Goal: Task Accomplishment & Management: Manage account settings

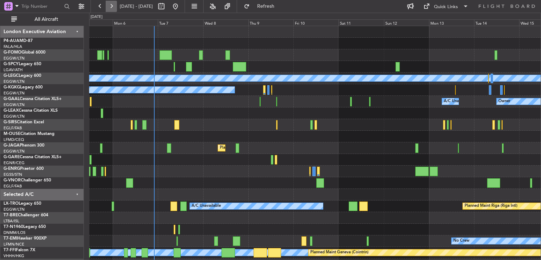
click at [115, 8] on button at bounding box center [111, 6] width 11 height 11
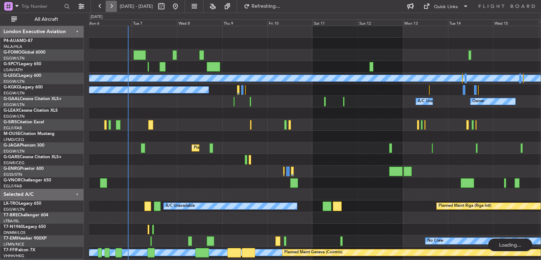
click at [115, 8] on button at bounding box center [111, 6] width 11 height 11
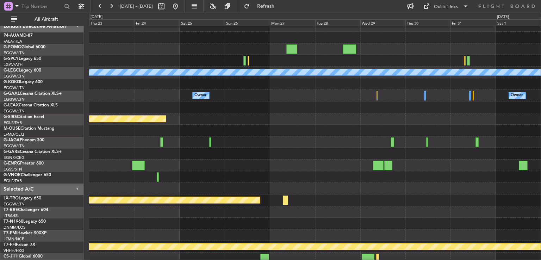
scroll to position [6, 0]
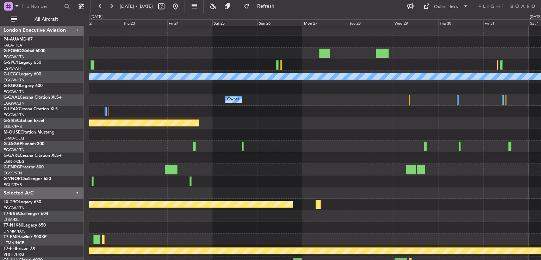
click at [183, 182] on div at bounding box center [314, 181] width 451 height 12
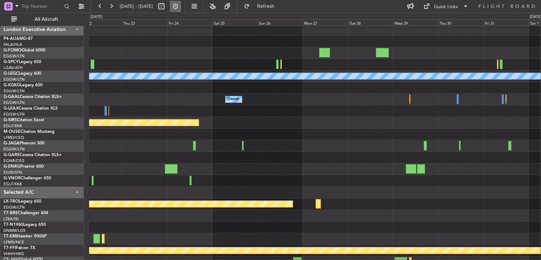
click at [181, 7] on button at bounding box center [175, 6] width 11 height 11
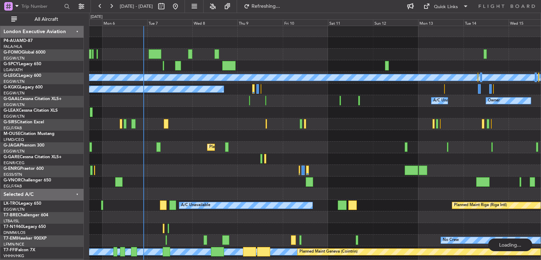
scroll to position [1, 0]
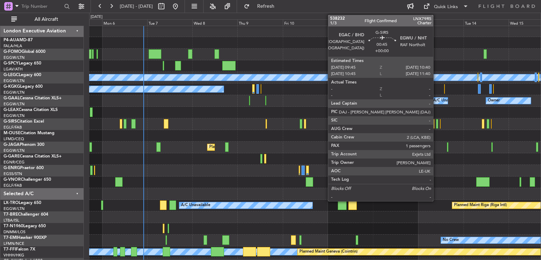
click at [436, 124] on div at bounding box center [437, 124] width 2 height 10
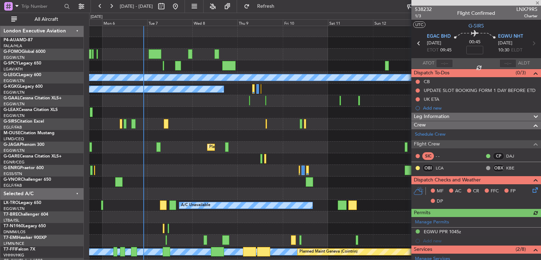
scroll to position [161, 0]
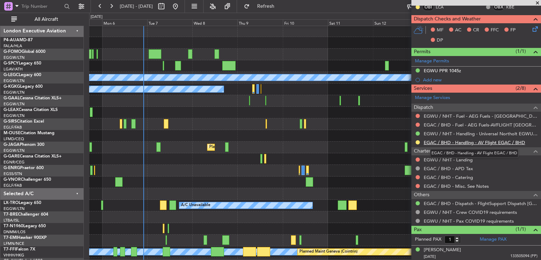
click at [451, 140] on link "EGAC / BHD - Handling - AV Flight EGAC / BHD" at bounding box center [474, 142] width 101 height 6
click at [279, 4] on button "Refresh" at bounding box center [261, 6] width 42 height 11
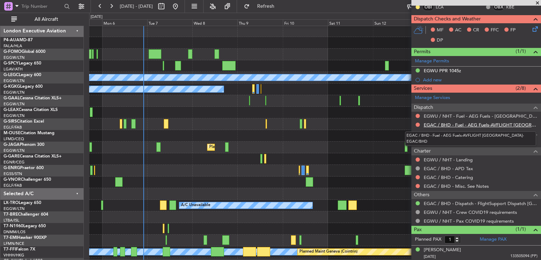
click at [484, 123] on link "EGAC / BHD - Fuel - AEG Fuels-AVFLIGHT [GEOGRAPHIC_DATA]-EGAC/BHD" at bounding box center [481, 125] width 114 height 6
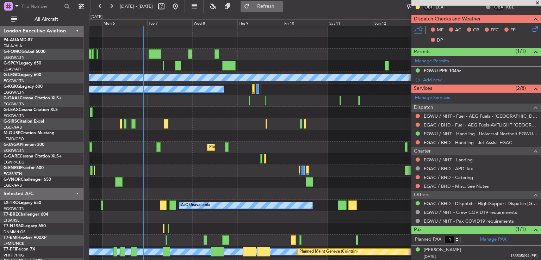
click at [283, 10] on button "Refresh" at bounding box center [261, 6] width 42 height 11
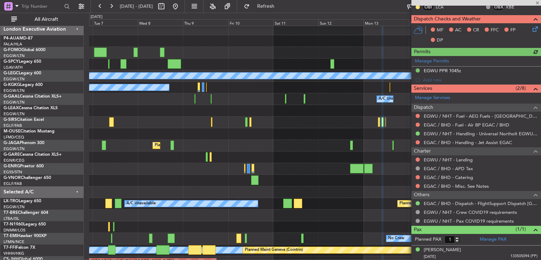
scroll to position [3, 0]
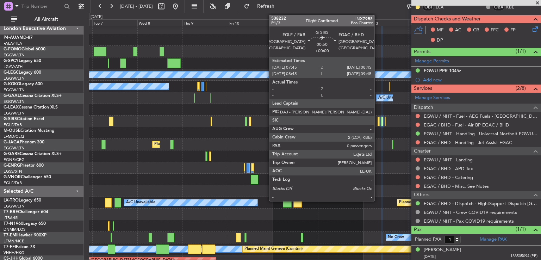
click at [377, 121] on div at bounding box center [378, 122] width 2 height 10
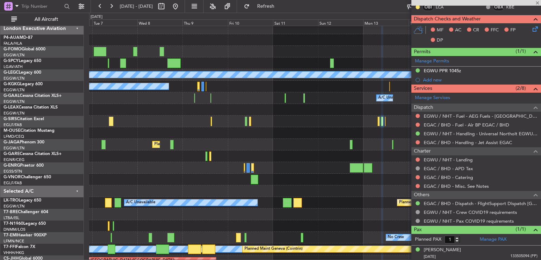
type input "0"
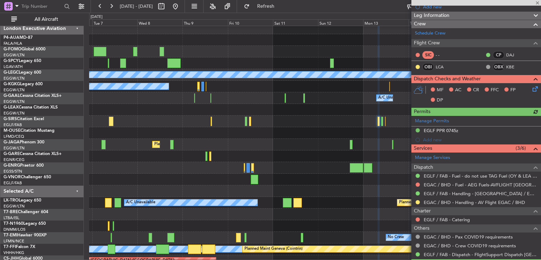
scroll to position [110, 0]
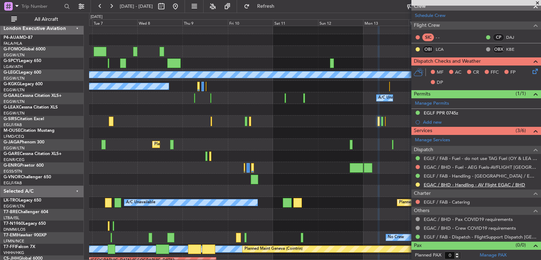
click at [452, 184] on link "EGAC / BHD - Handling - AV Flight EGAC / BHD" at bounding box center [474, 185] width 101 height 6
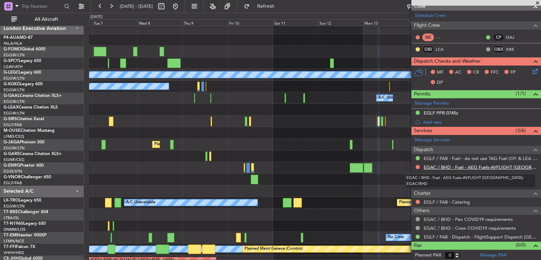
click at [469, 164] on link "EGAC / BHD - Fuel - AEG Fuels-AVFLIGHT [GEOGRAPHIC_DATA]-EGAC/BHD" at bounding box center [481, 167] width 114 height 6
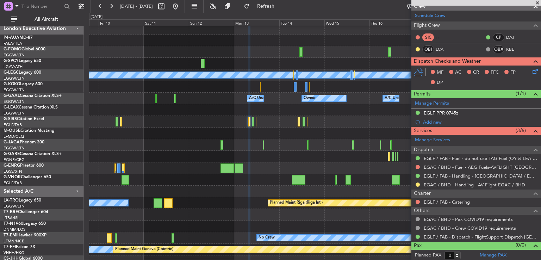
scroll to position [3, 0]
click at [200, 148] on div "Planned Maint [GEOGRAPHIC_DATA] ([GEOGRAPHIC_DATA])" at bounding box center [314, 145] width 451 height 12
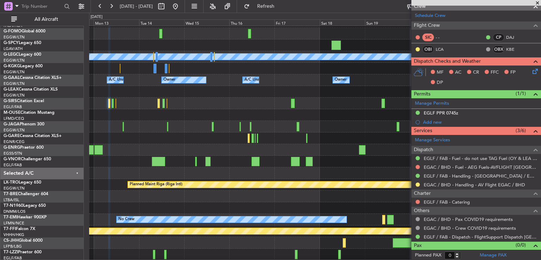
scroll to position [21, 0]
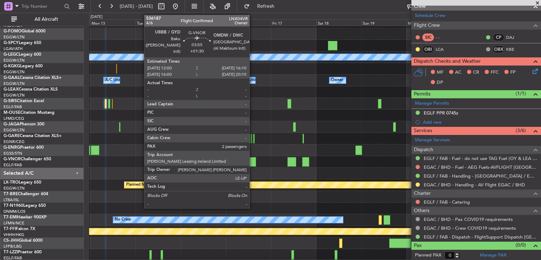
click at [252, 163] on div at bounding box center [252, 162] width 8 height 10
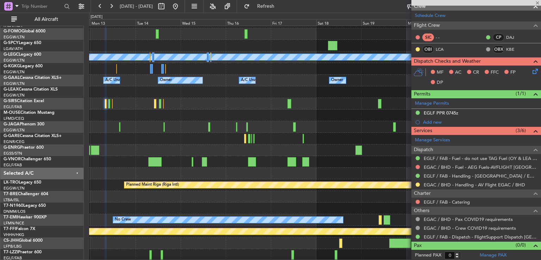
type input "+01:30"
type input "2"
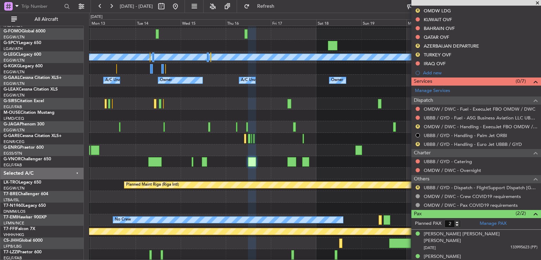
scroll to position [0, 0]
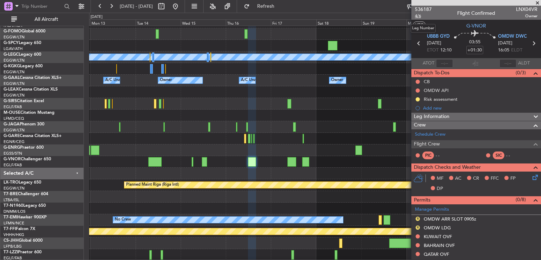
click at [417, 16] on span "4/6" at bounding box center [423, 16] width 17 height 6
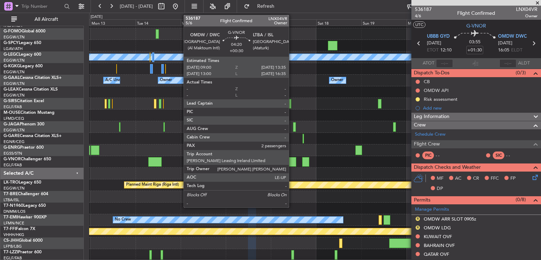
click at [292, 161] on div at bounding box center [291, 162] width 9 height 10
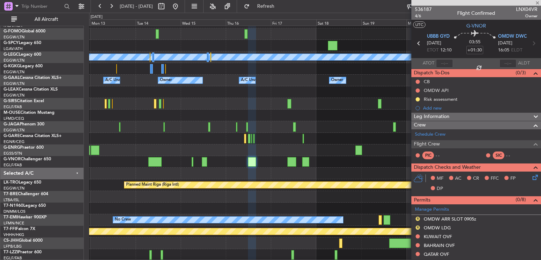
type input "+00:30"
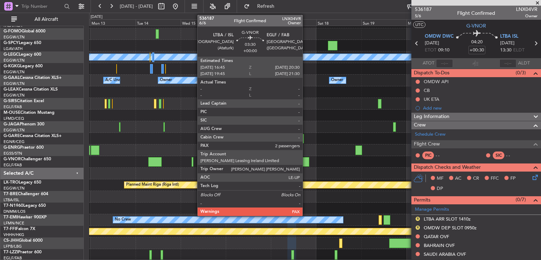
click at [306, 161] on div at bounding box center [305, 162] width 7 height 10
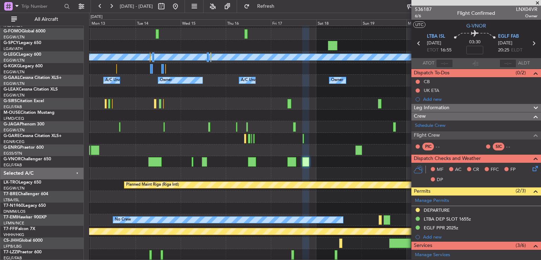
click at [534, 2] on span at bounding box center [537, 3] width 7 height 6
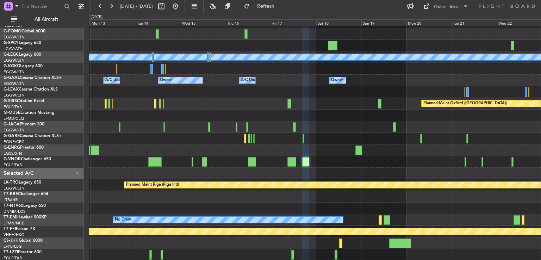
type input "0"
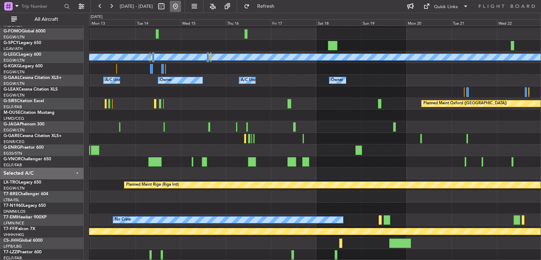
click at [181, 5] on button at bounding box center [175, 6] width 11 height 11
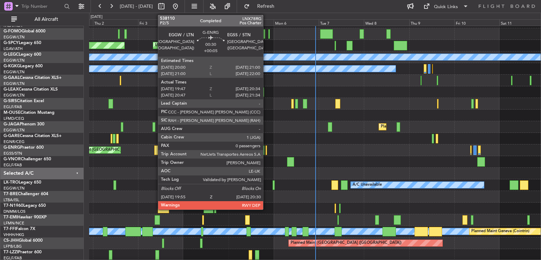
click at [266, 148] on div at bounding box center [265, 150] width 1 height 10
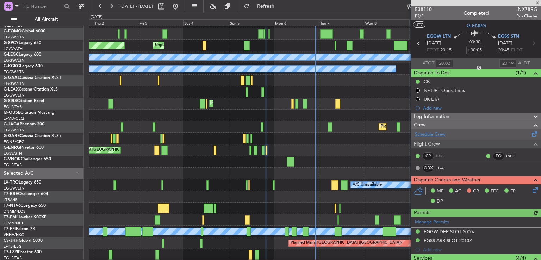
click at [431, 135] on link "Schedule Crew" at bounding box center [430, 134] width 31 height 7
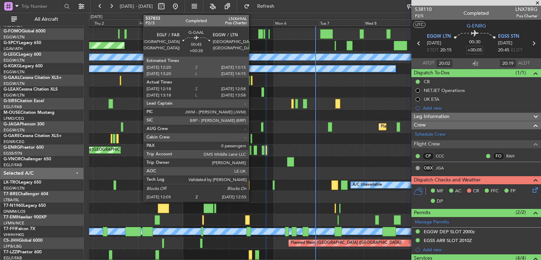
click at [252, 80] on div at bounding box center [252, 81] width 2 height 10
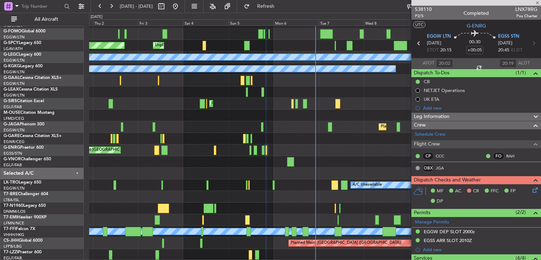
type input "+00:35"
type input "12:18"
type input "12:48"
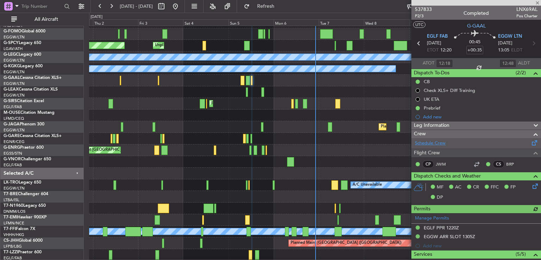
click at [424, 143] on link "Schedule Crew" at bounding box center [430, 143] width 31 height 7
